Goal: Find specific page/section

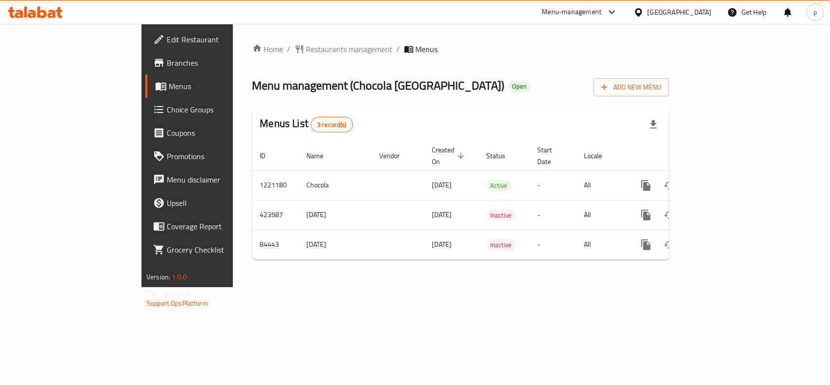
click at [697, 13] on div "[GEOGRAPHIC_DATA]" at bounding box center [680, 12] width 64 height 11
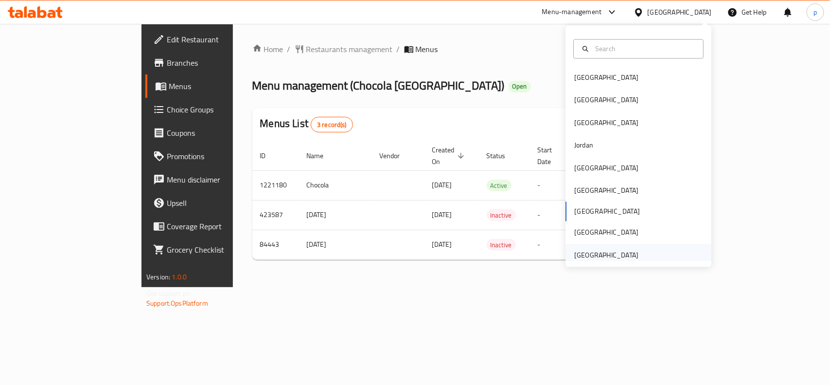
click at [621, 254] on div "United Arab Emirates" at bounding box center [606, 254] width 64 height 11
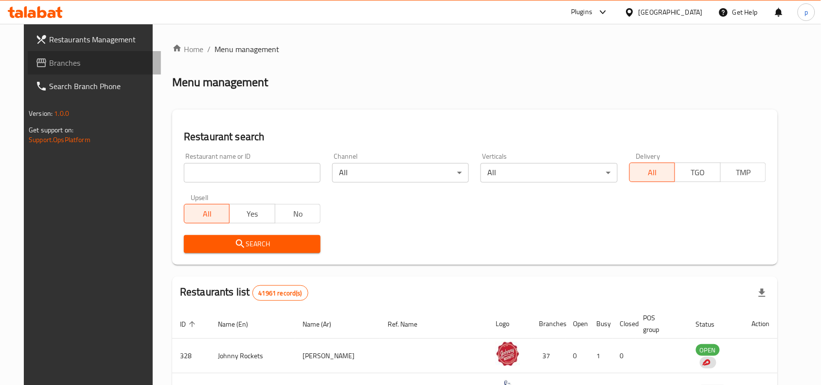
click at [49, 63] on span "Branches" at bounding box center [101, 63] width 104 height 12
